Goal: Entertainment & Leisure: Consume media (video, audio)

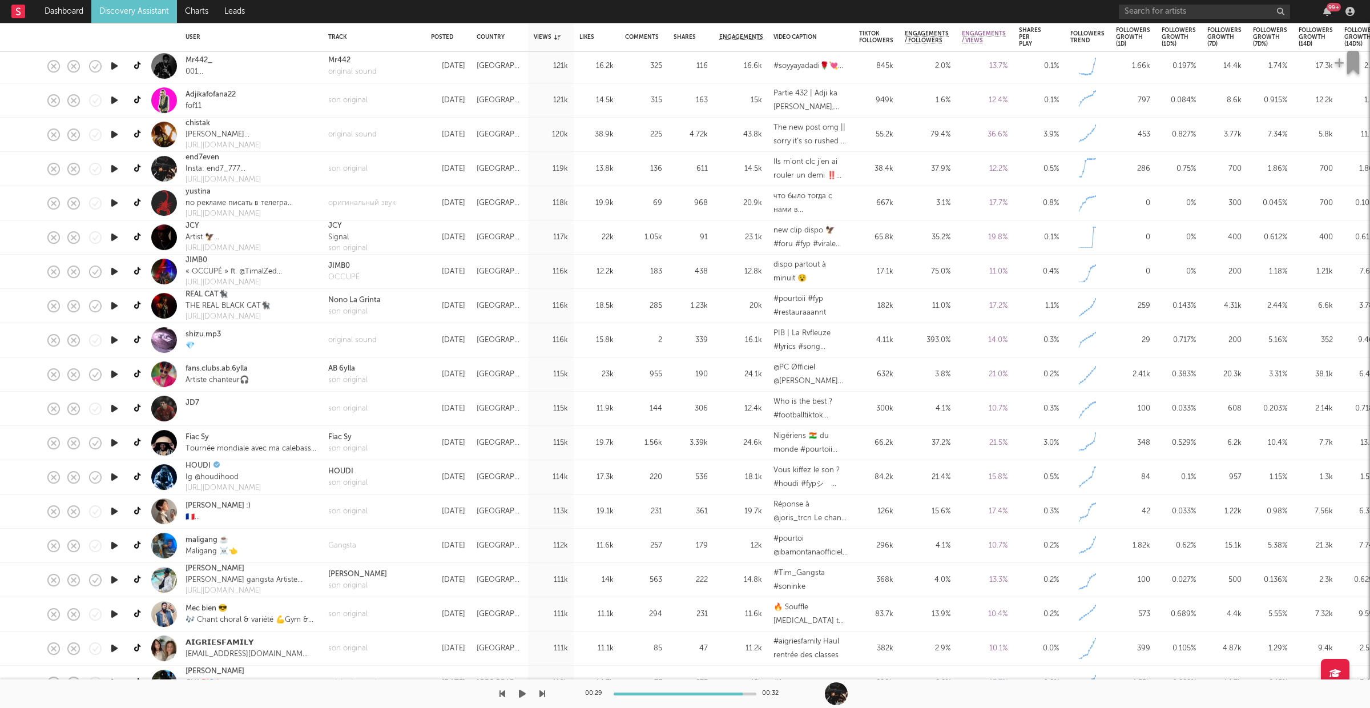
click at [523, 689] on icon "button" at bounding box center [522, 693] width 7 height 9
click at [542, 692] on icon "button" at bounding box center [542, 693] width 6 height 9
click at [350, 252] on div "son original" at bounding box center [347, 248] width 39 height 11
click at [518, 692] on button "button" at bounding box center [522, 693] width 11 height 29
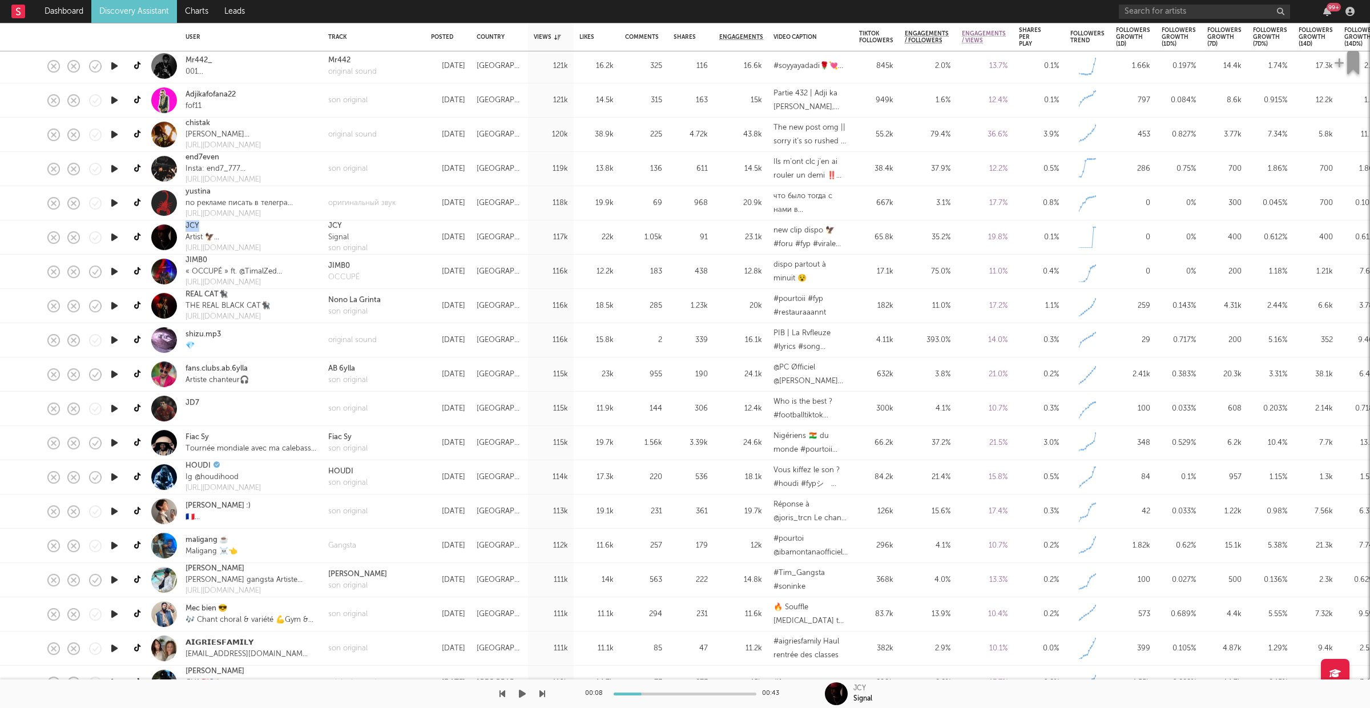
click at [519, 695] on icon "button" at bounding box center [522, 693] width 7 height 9
click at [546, 696] on div "00:08 00:43 JCY Signal" at bounding box center [685, 693] width 1370 height 29
click at [543, 696] on icon "button" at bounding box center [542, 693] width 6 height 9
click at [547, 697] on div "00:19 00:19 JIMB0" at bounding box center [685, 693] width 1370 height 29
click at [543, 695] on icon "button" at bounding box center [542, 693] width 6 height 9
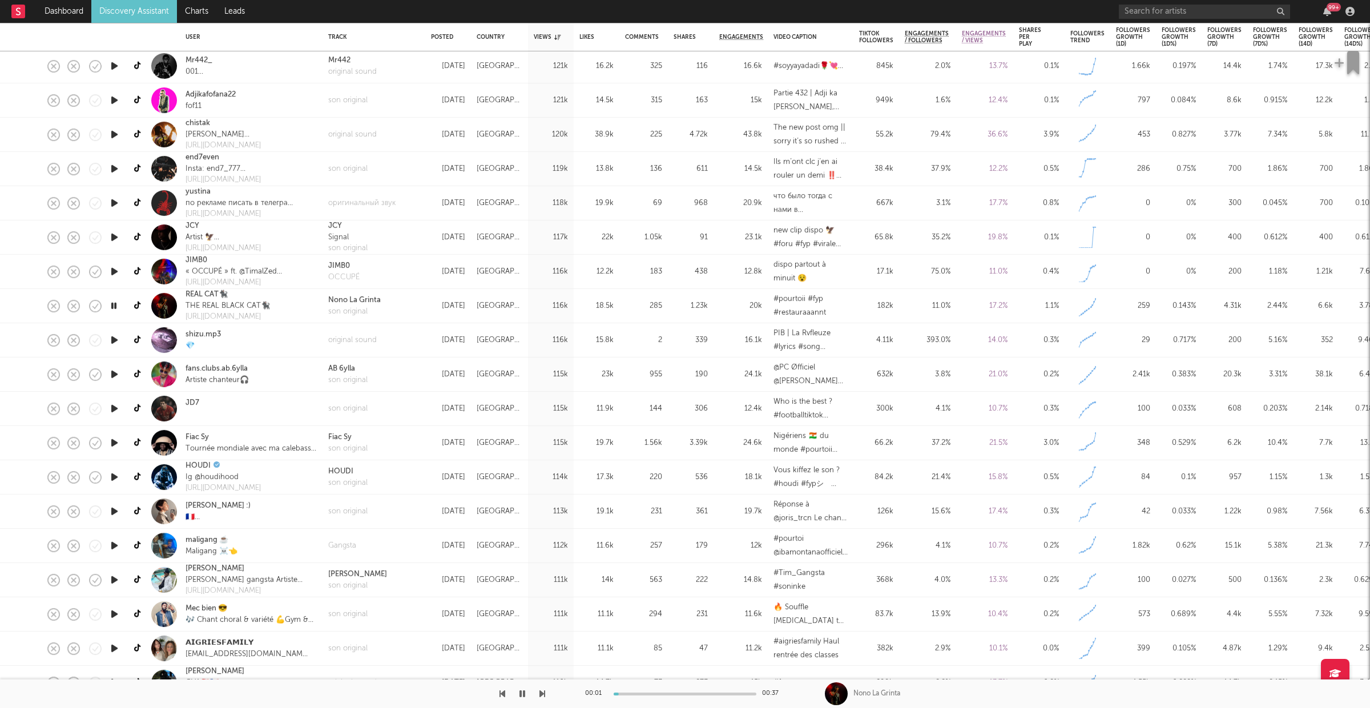
click at [543, 695] on icon "button" at bounding box center [542, 693] width 6 height 9
click at [544, 693] on icon "button" at bounding box center [542, 693] width 6 height 9
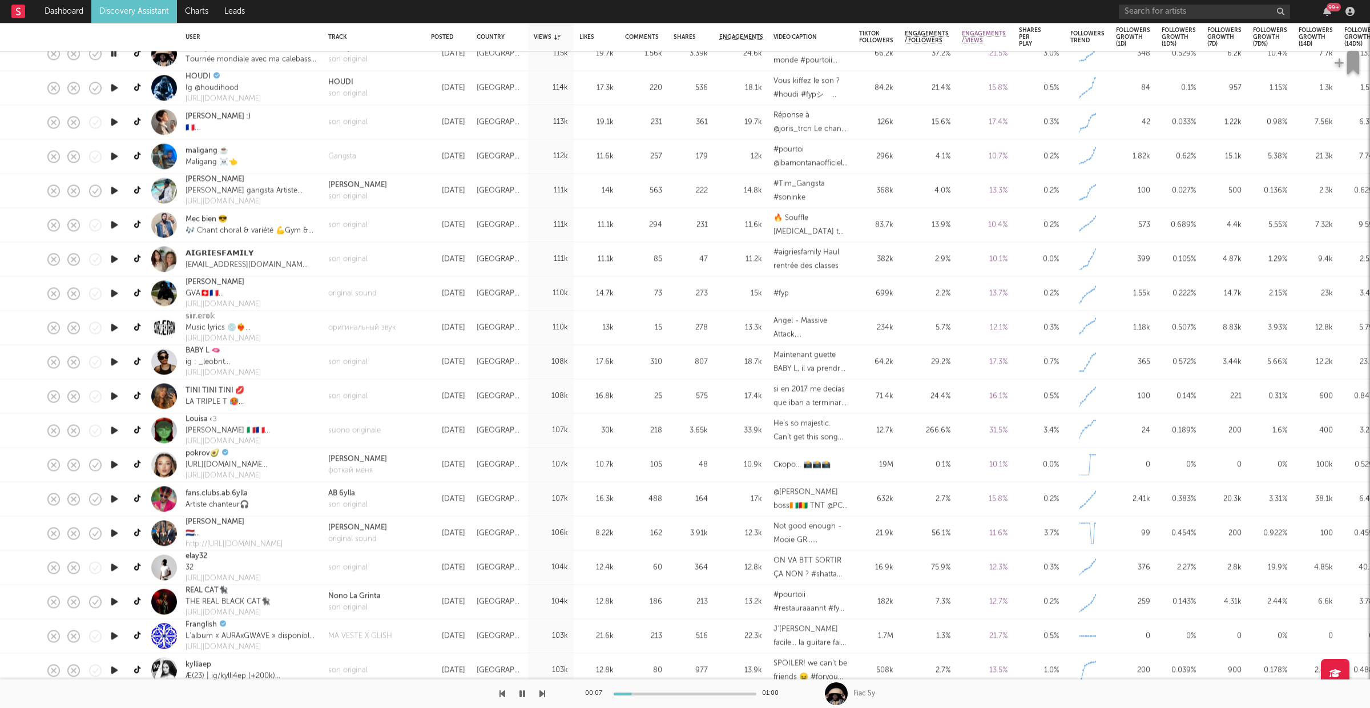
click at [542, 690] on icon "button" at bounding box center [542, 693] width 6 height 9
click at [346, 131] on div "son original" at bounding box center [373, 122] width 103 height 34
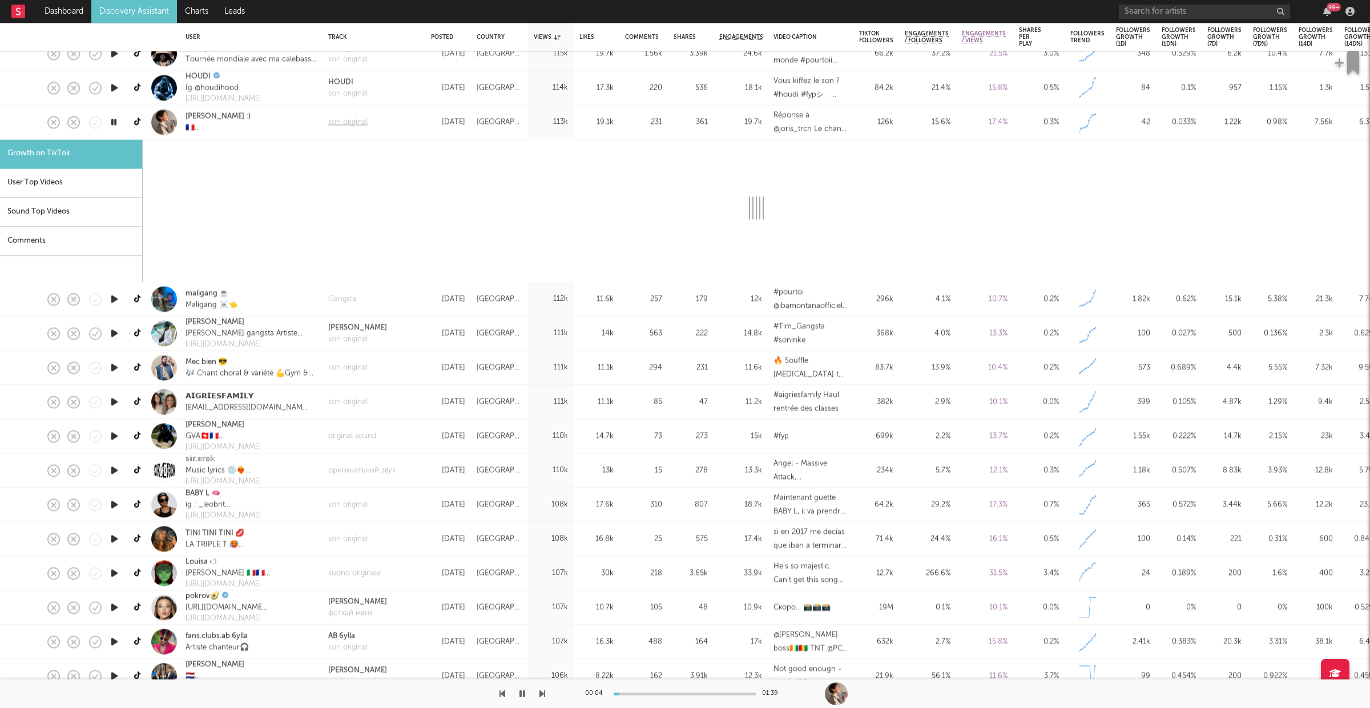
click at [346, 126] on div "son original" at bounding box center [347, 121] width 39 height 11
select select "1m"
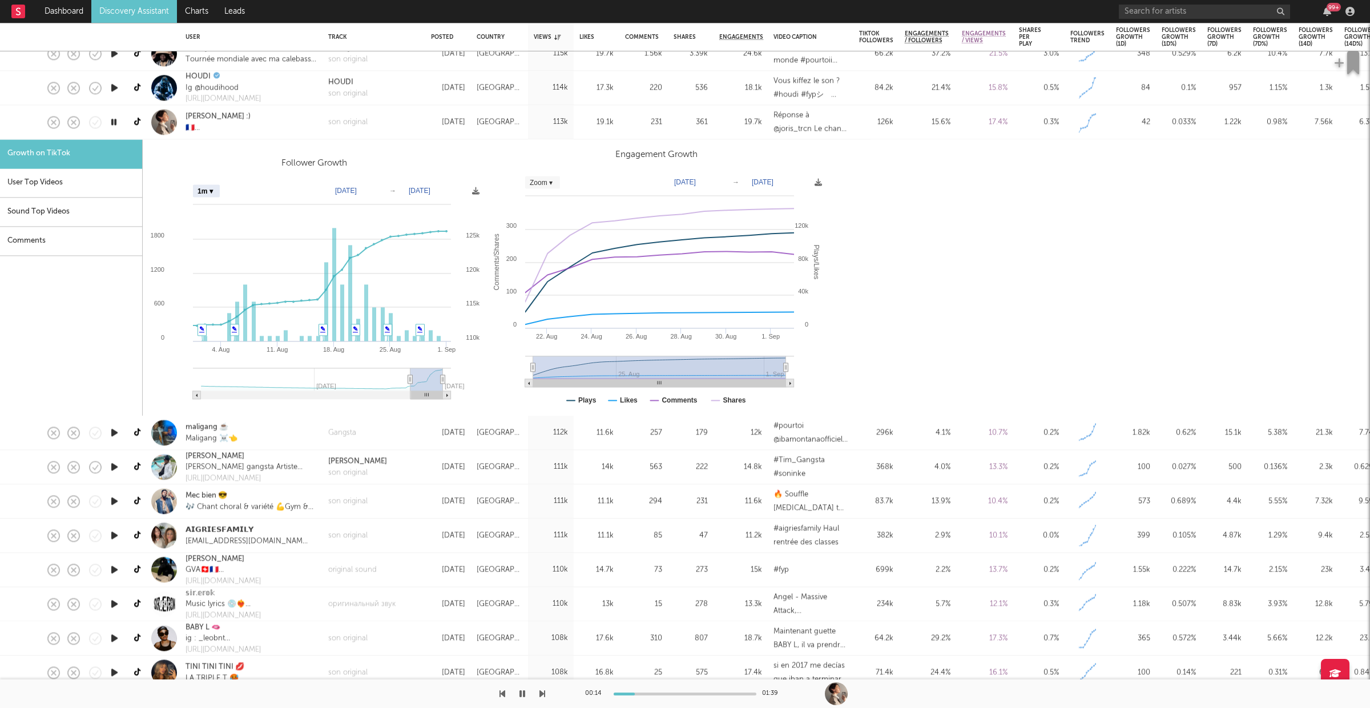
click at [410, 126] on div "son original" at bounding box center [373, 122] width 103 height 34
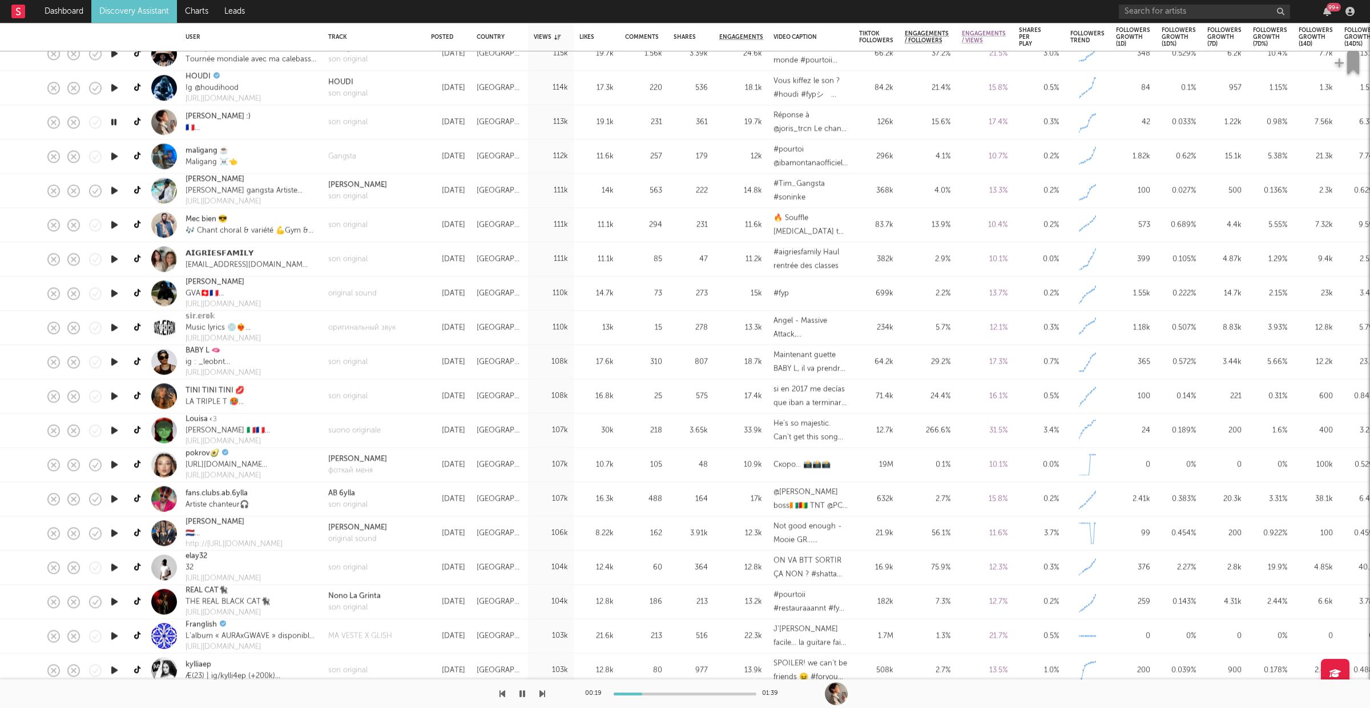
click at [542, 692] on icon "button" at bounding box center [542, 693] width 6 height 9
click at [544, 692] on icon "button" at bounding box center [542, 693] width 6 height 9
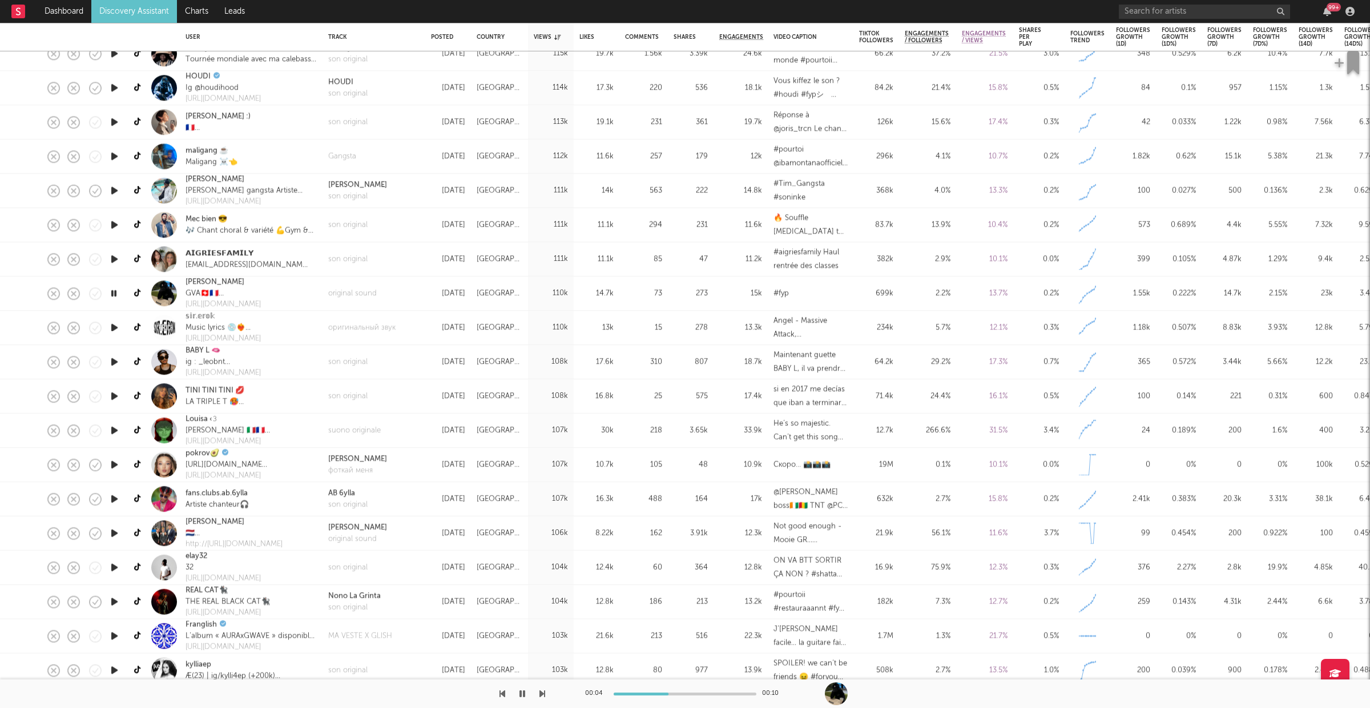
click at [523, 689] on icon "button" at bounding box center [522, 693] width 6 height 9
click at [520, 691] on icon "button" at bounding box center [522, 693] width 7 height 9
click at [542, 690] on icon "button" at bounding box center [542, 693] width 6 height 9
click at [541, 695] on icon "button" at bounding box center [542, 693] width 6 height 9
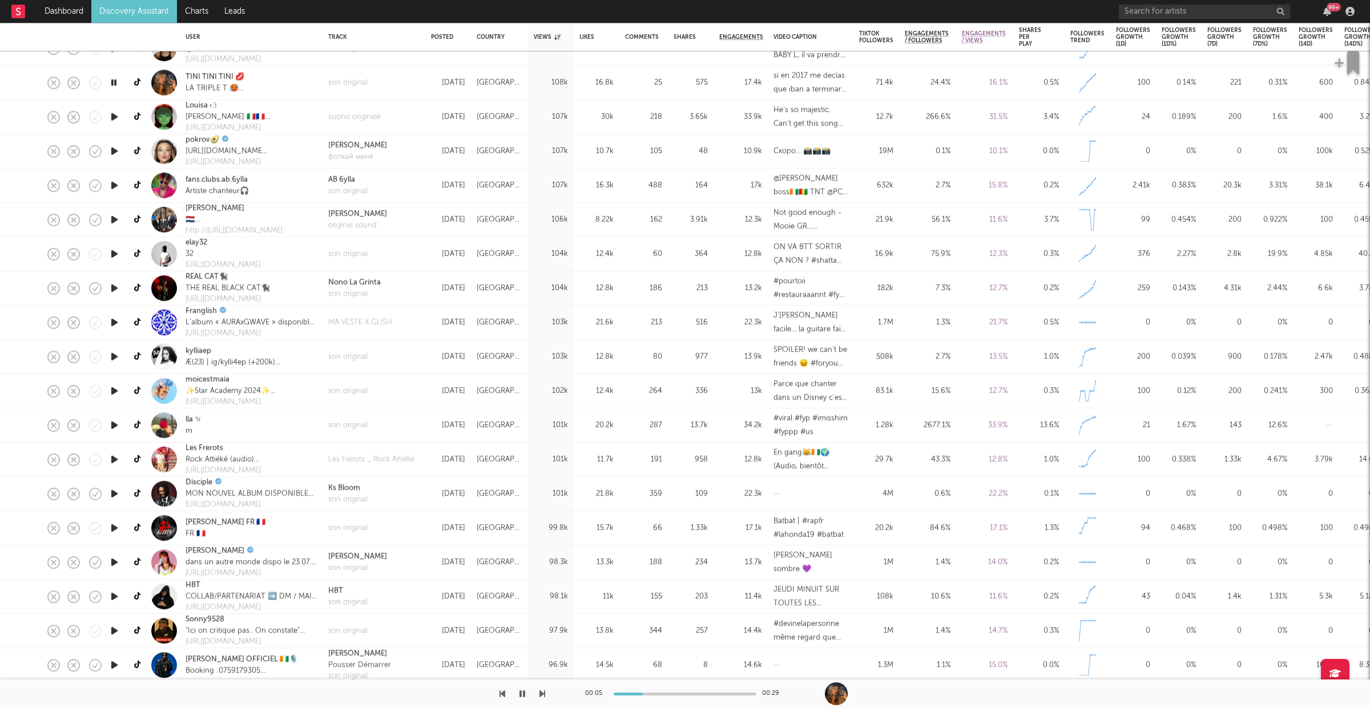
click at [542, 693] on icon "button" at bounding box center [542, 693] width 6 height 9
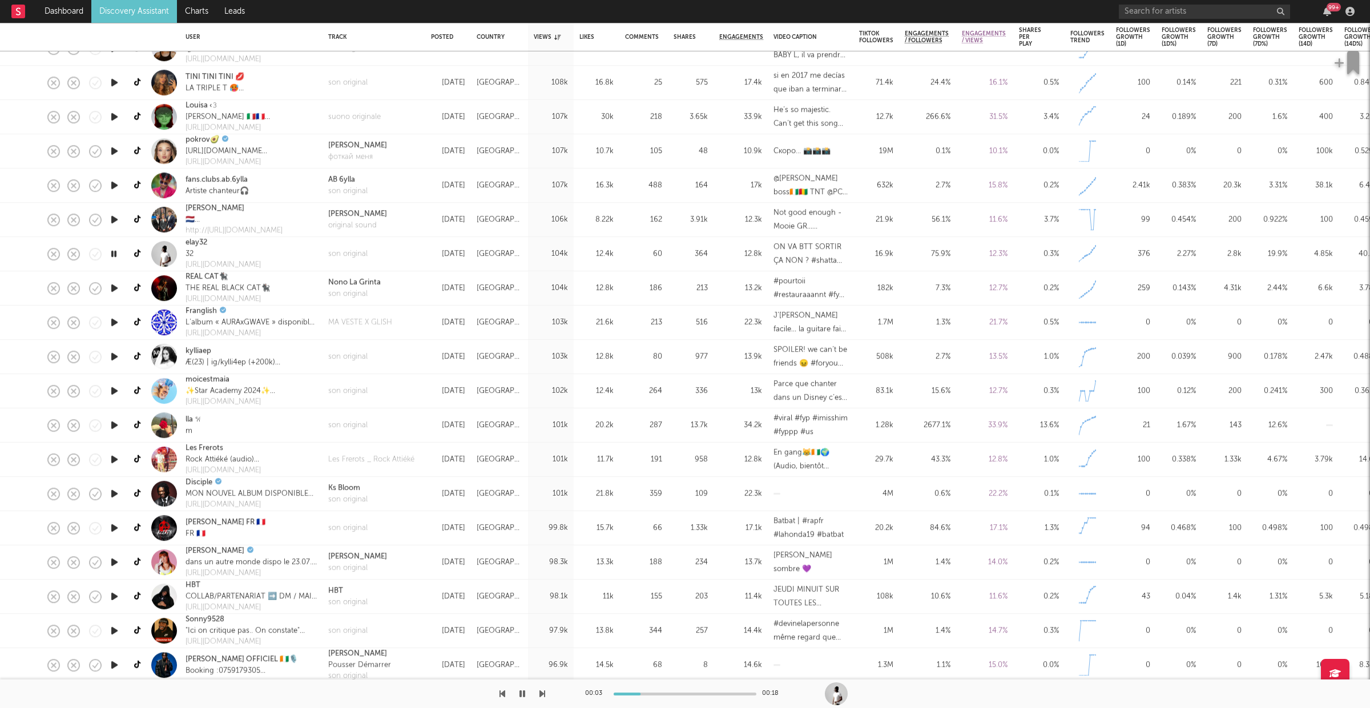
click at [542, 693] on icon "button" at bounding box center [542, 693] width 6 height 9
click at [543, 695] on icon "button" at bounding box center [542, 693] width 6 height 9
click at [540, 691] on icon "button" at bounding box center [542, 693] width 6 height 9
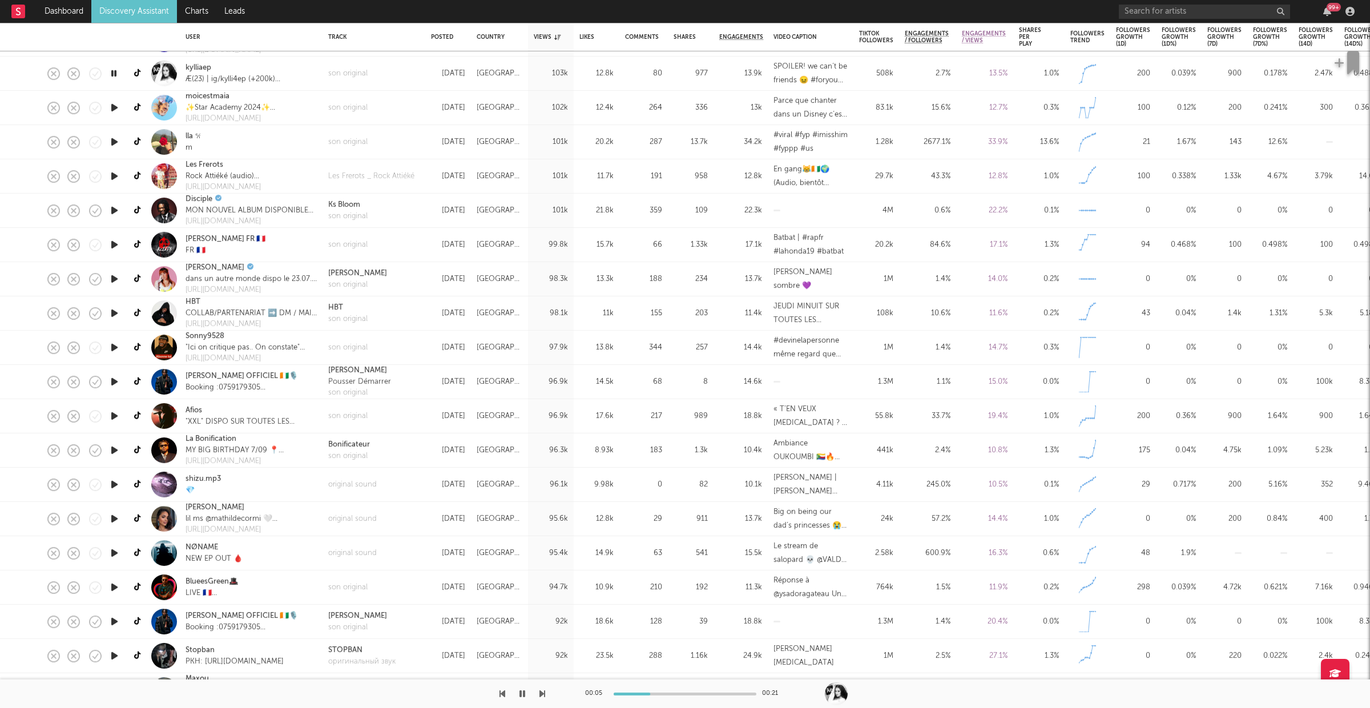
click at [540, 692] on icon "button" at bounding box center [542, 693] width 6 height 9
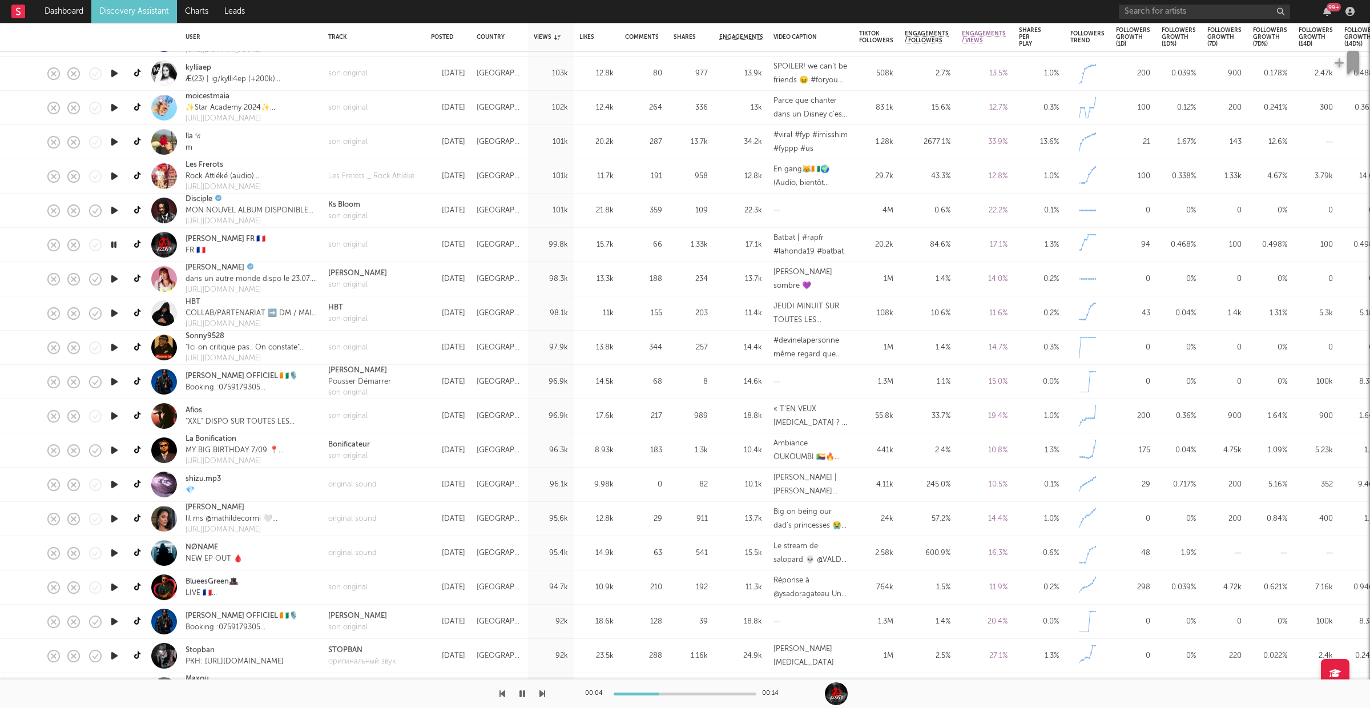
click at [540, 692] on icon "button" at bounding box center [542, 693] width 6 height 9
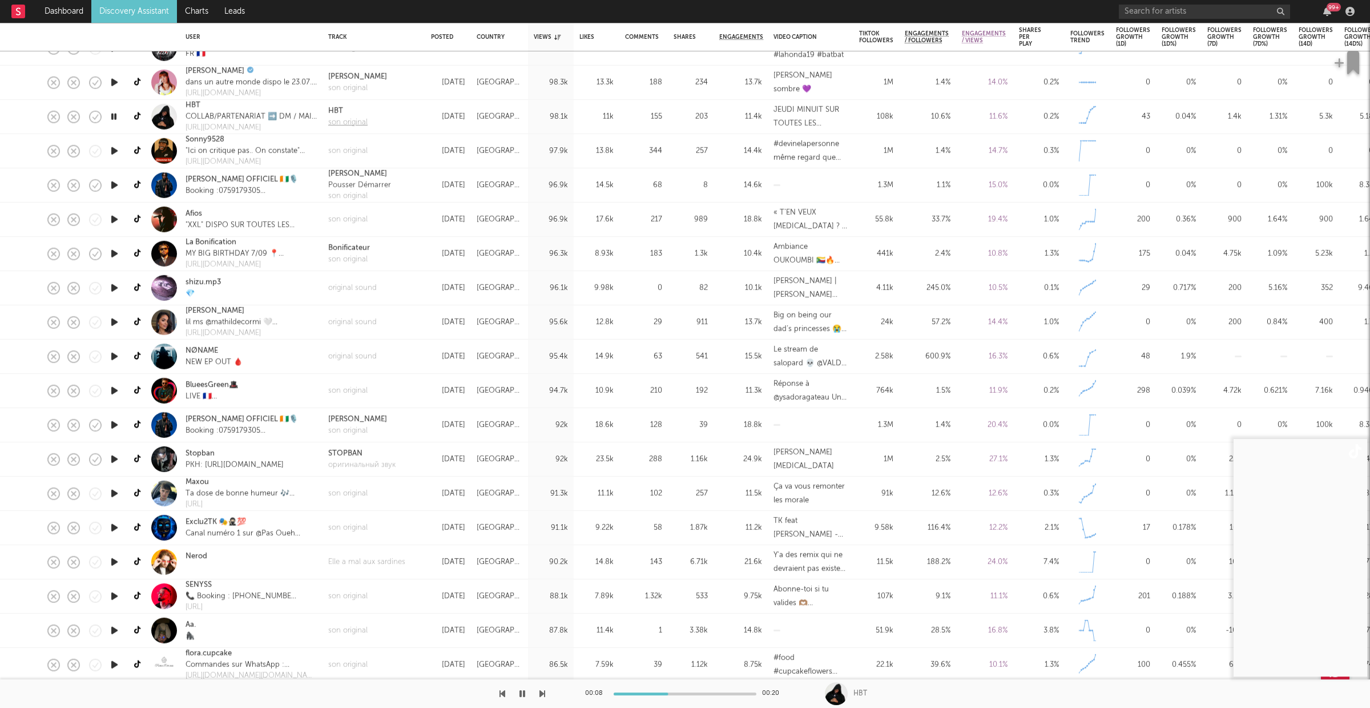
click at [345, 123] on div "son original" at bounding box center [347, 121] width 39 height 11
click at [116, 113] on icon "button" at bounding box center [113, 117] width 11 height 14
click at [522, 691] on icon "button" at bounding box center [522, 693] width 7 height 9
click at [542, 692] on icon "button" at bounding box center [542, 693] width 6 height 9
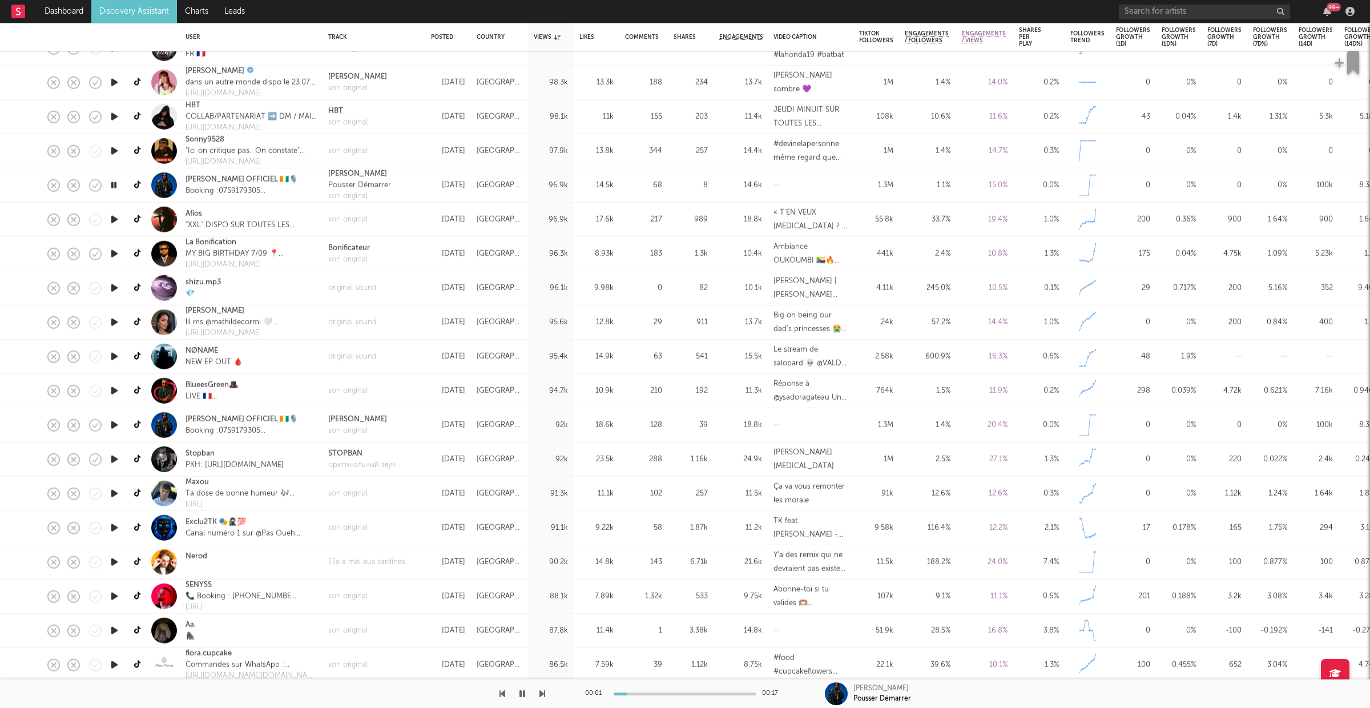
click at [542, 692] on icon "button" at bounding box center [542, 693] width 6 height 9
click at [115, 215] on icon "button" at bounding box center [113, 219] width 11 height 14
click at [517, 697] on button "button" at bounding box center [522, 693] width 11 height 29
click at [521, 692] on icon "button" at bounding box center [522, 693] width 6 height 9
click at [527, 695] on button "button" at bounding box center [522, 693] width 11 height 29
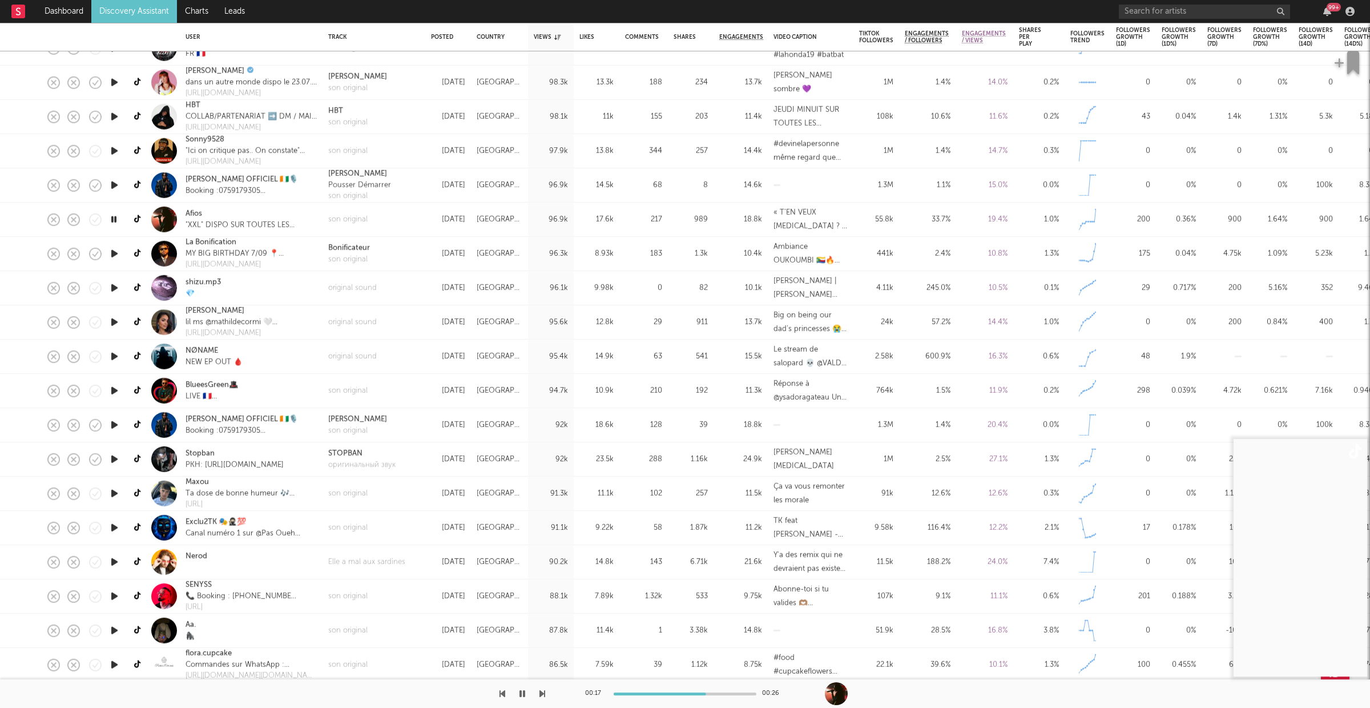
click at [538, 695] on div at bounding box center [272, 693] width 545 height 29
click at [541, 695] on icon "button" at bounding box center [542, 693] width 6 height 9
click at [544, 692] on icon "button" at bounding box center [542, 693] width 6 height 9
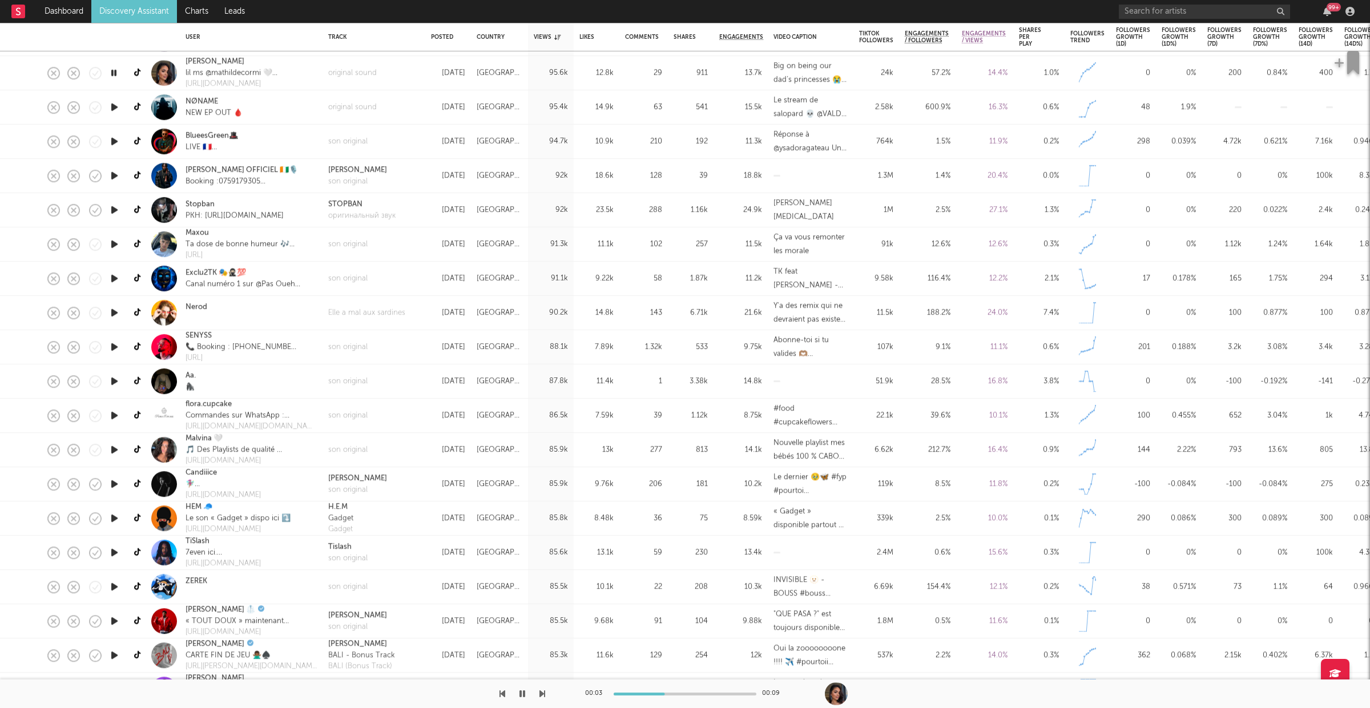
click at [541, 699] on button "button" at bounding box center [542, 693] width 6 height 29
click at [524, 689] on icon "button" at bounding box center [522, 693] width 6 height 9
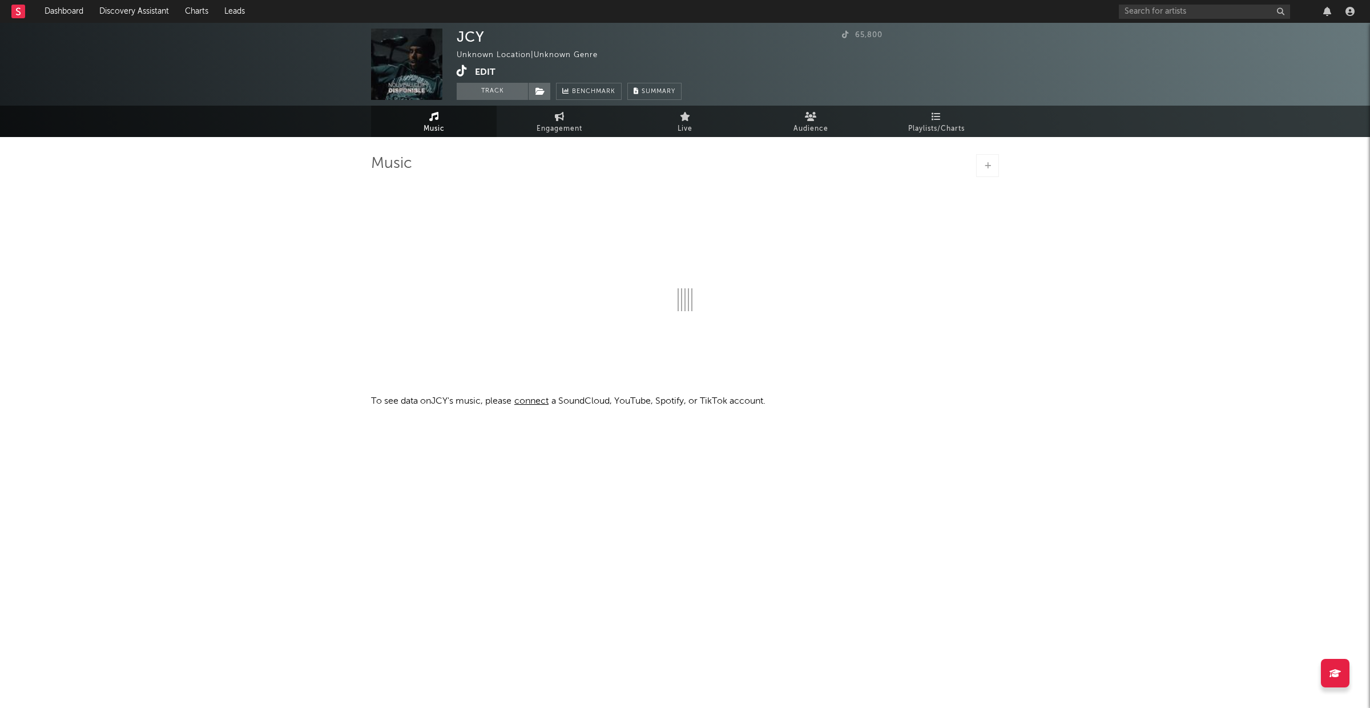
select select "1w"
